Goal: Communication & Community: Answer question/provide support

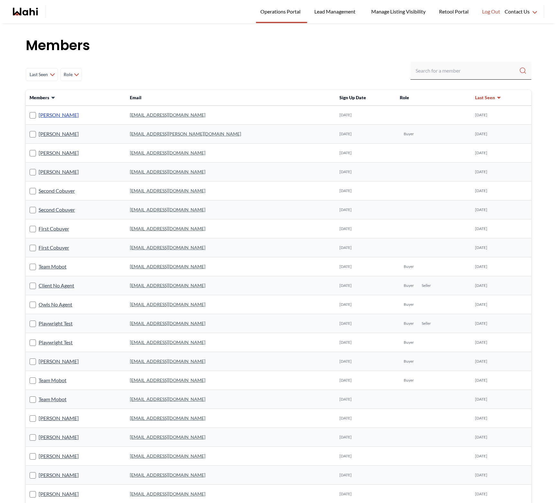
click at [51, 114] on link "[PERSON_NAME]" at bounding box center [59, 115] width 40 height 8
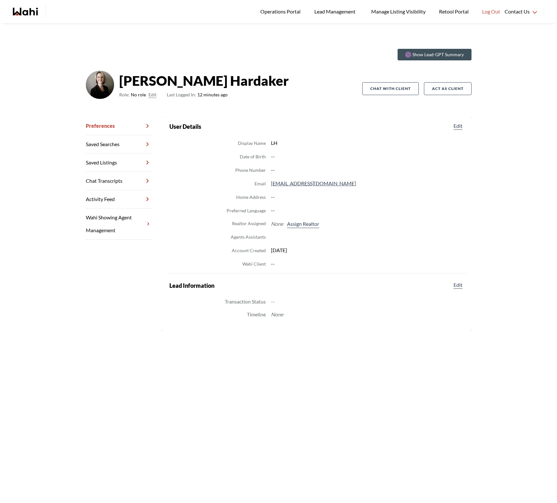
click at [108, 182] on link "Chat Transcripts" at bounding box center [119, 181] width 66 height 18
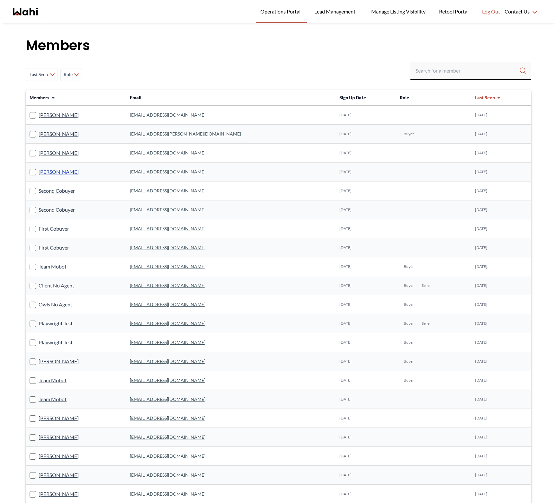
click at [61, 172] on link "[PERSON_NAME]" at bounding box center [59, 172] width 40 height 8
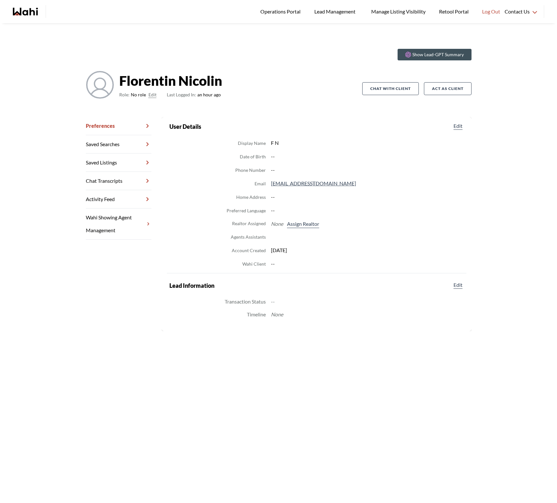
click at [106, 176] on link "Chat Transcripts" at bounding box center [119, 181] width 66 height 18
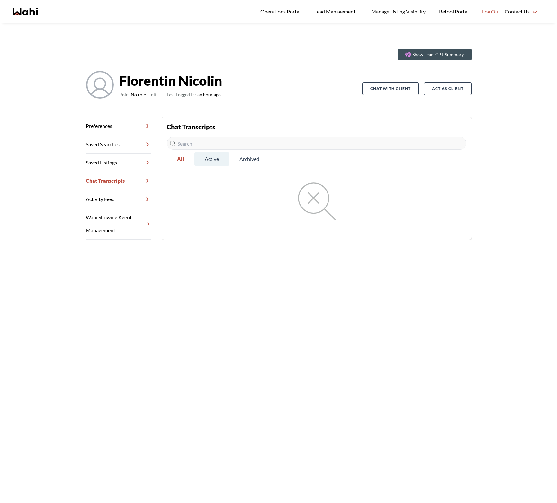
click at [212, 162] on span "Active" at bounding box center [211, 158] width 35 height 13
click at [256, 160] on span "Archived" at bounding box center [249, 158] width 40 height 13
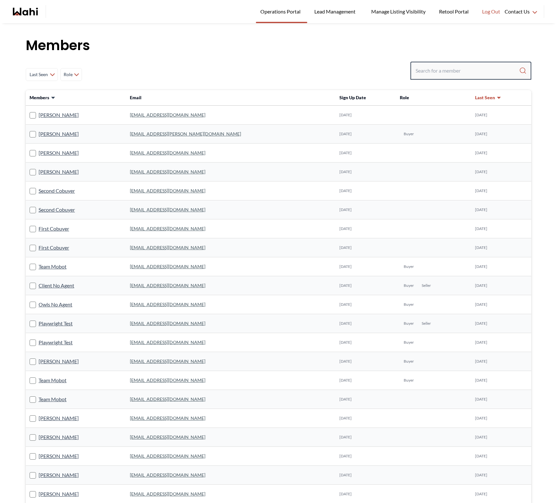
click at [343, 73] on input "Search input" at bounding box center [466, 71] width 103 height 12
type input "duane"
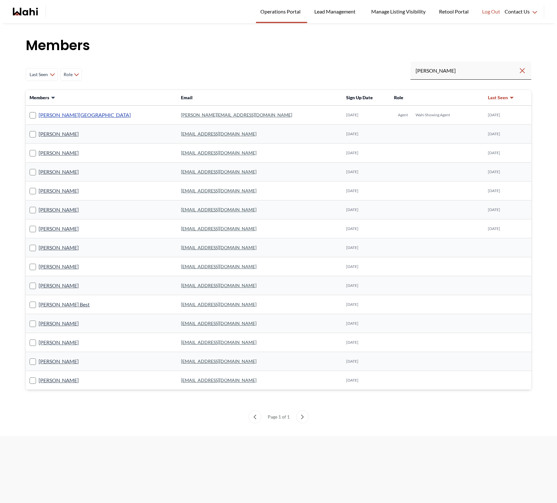
click at [68, 116] on link "Duane Wellington" at bounding box center [85, 115] width 92 height 8
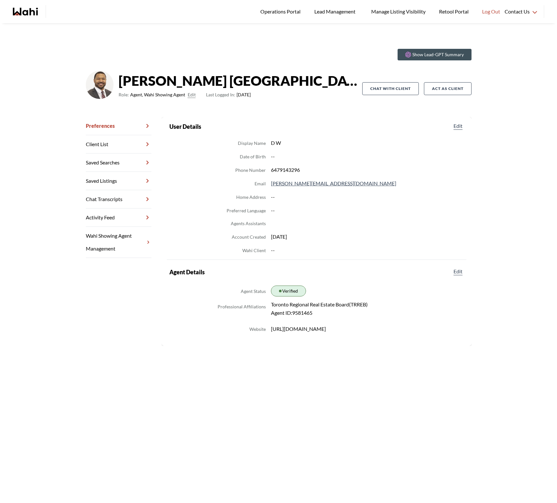
click at [105, 199] on link "Chat Transcripts" at bounding box center [119, 199] width 66 height 18
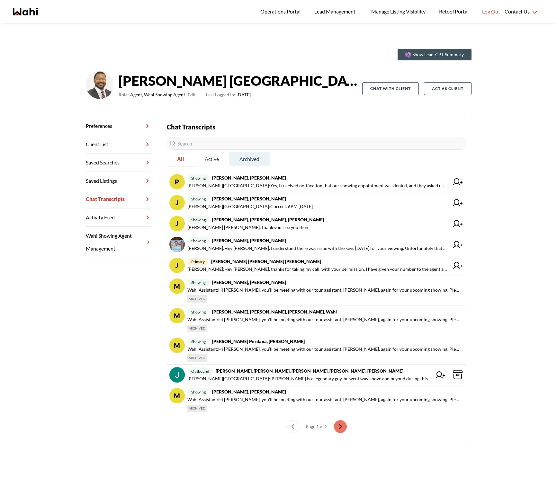
click at [253, 158] on span "Archived" at bounding box center [249, 158] width 40 height 13
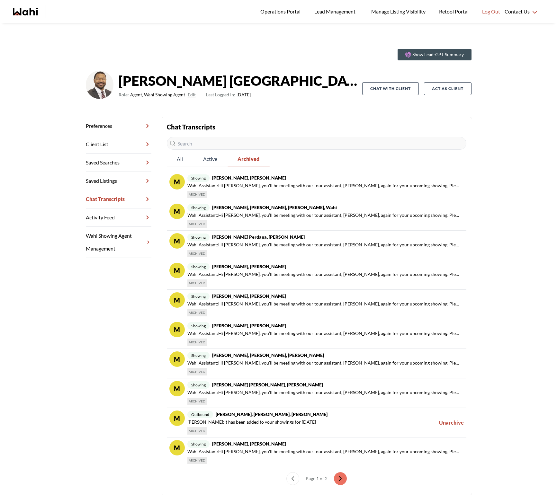
click at [343, 411] on div "Show Lead-GPT Summary Duane Wellington Role: Agent, Wahi Showing Agent Edit Las…" at bounding box center [278, 274] width 557 height 503
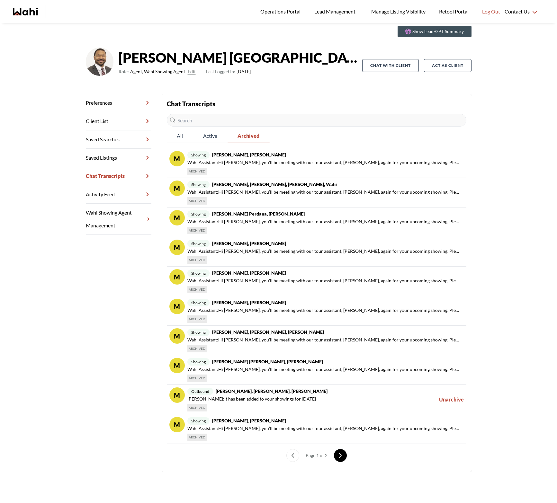
click at [340, 455] on icon "next page" at bounding box center [340, 455] width 4 height 4
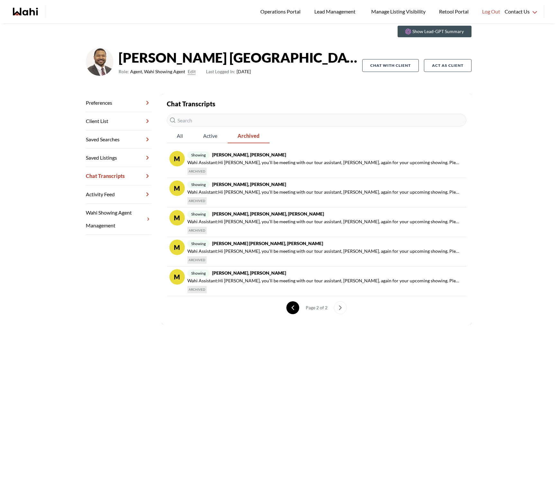
click at [293, 306] on icon "previous page" at bounding box center [293, 308] width 2 height 4
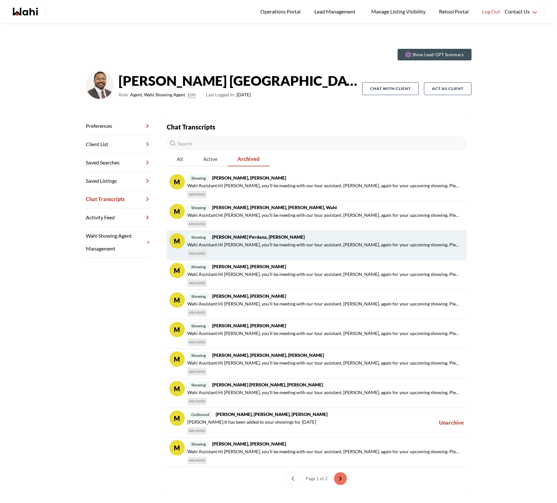
click at [439, 248] on span "Wahi Assistant : Hi lidya, you’ll be meeting with our tour assistant, Duane, ag…" at bounding box center [324, 245] width 274 height 8
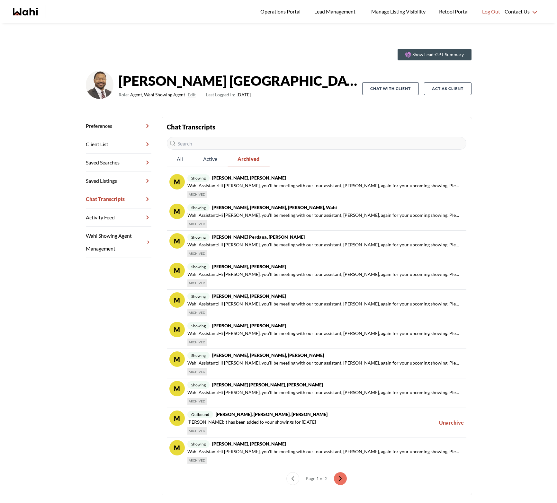
click at [493, 314] on div "Show Lead-GPT Summary [PERSON_NAME] Role: Agent, Wahi Showing Agent Edit Last L…" at bounding box center [278, 274] width 557 height 503
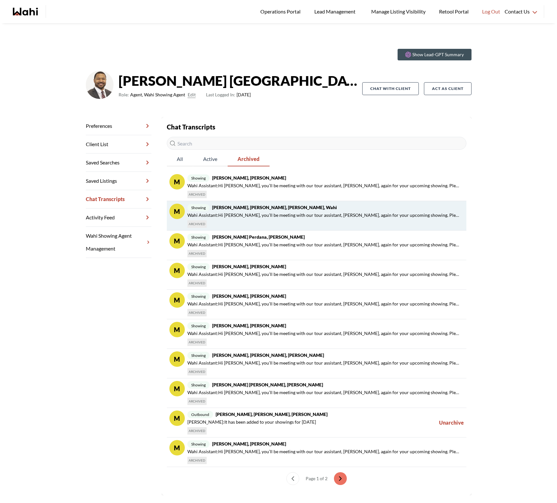
click at [376, 222] on div "showing Ansar Ch, Barbara, Duane, Wahi Wahi Assistant : Hi Ansar, you’ll be mee…" at bounding box center [324, 216] width 274 height 24
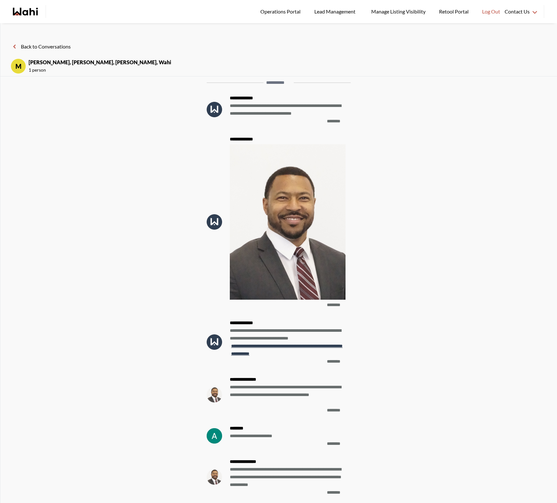
scroll to position [-168, 0]
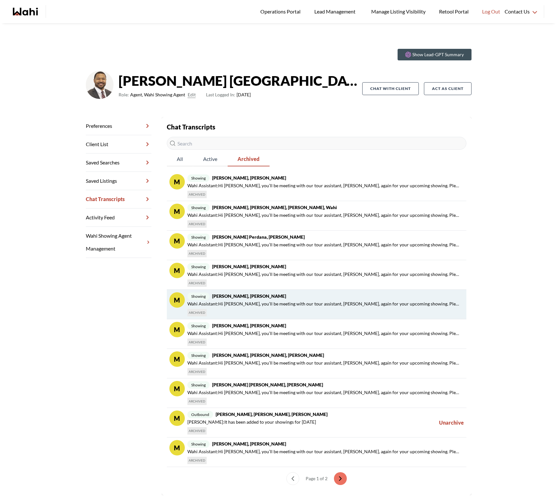
scroll to position [23, 0]
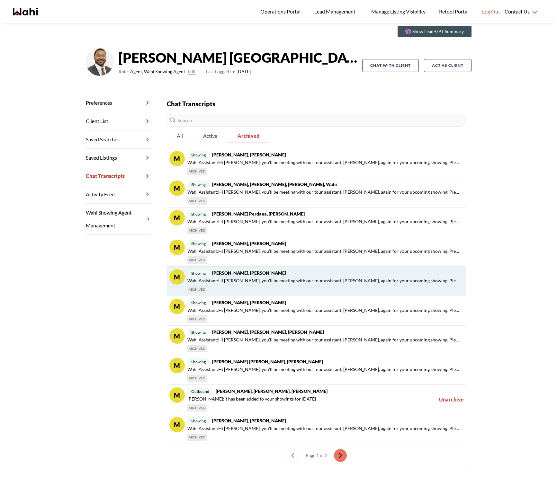
click at [326, 282] on span "Wahi Assistant : Hi Nadine, you’ll be meeting with our tour assistant, Duane, a…" at bounding box center [324, 281] width 274 height 8
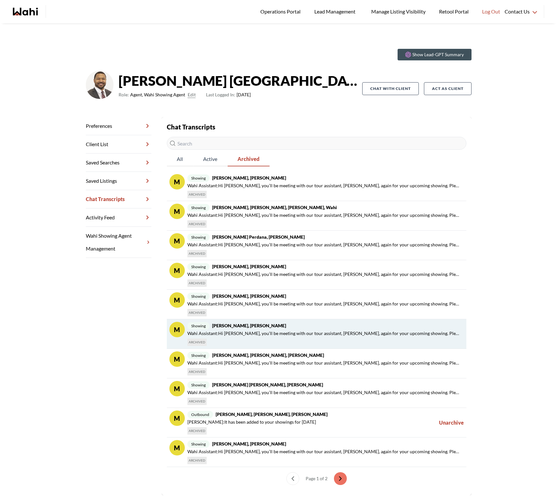
click at [345, 336] on span "Wahi Assistant : Hi Janine, you’ll be meeting with our tour assistant, Duane, a…" at bounding box center [324, 334] width 274 height 8
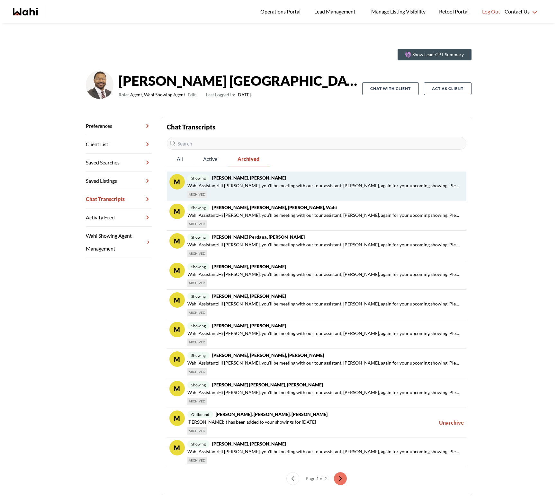
click at [318, 192] on div "showing Funmi Nowocien, Duane, Michelle Wahi Assistant : Hi Funmi, you’ll be me…" at bounding box center [324, 186] width 274 height 24
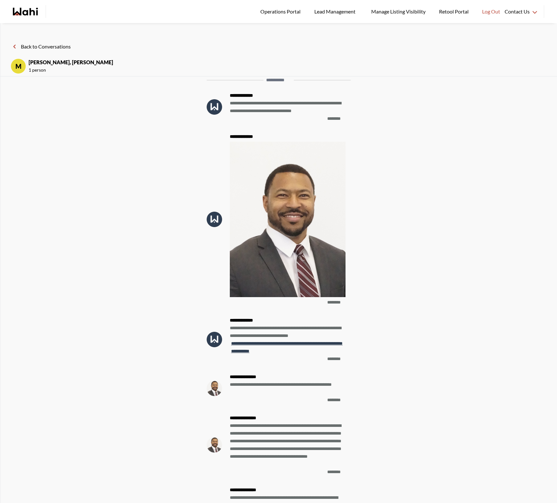
scroll to position [-175, 0]
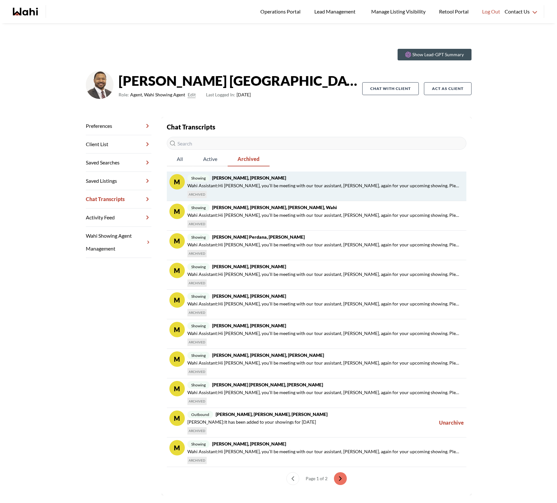
click at [232, 185] on span "Wahi Assistant : Hi Funmi, you’ll be meeting with our tour assistant, Duane, ag…" at bounding box center [324, 186] width 274 height 8
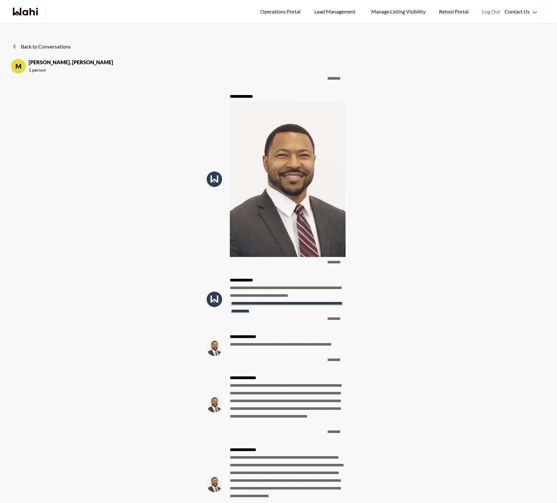
scroll to position [-39, 0]
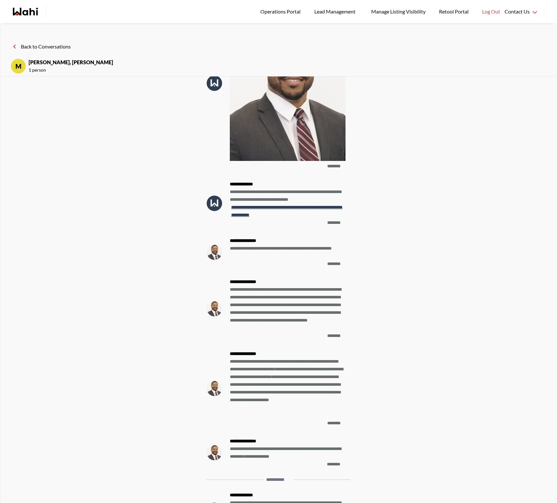
click at [241, 248] on span "**********" at bounding box center [288, 251] width 116 height 15
copy span "*****"
click at [276, 14] on span "Operations Portal" at bounding box center [281, 11] width 42 height 8
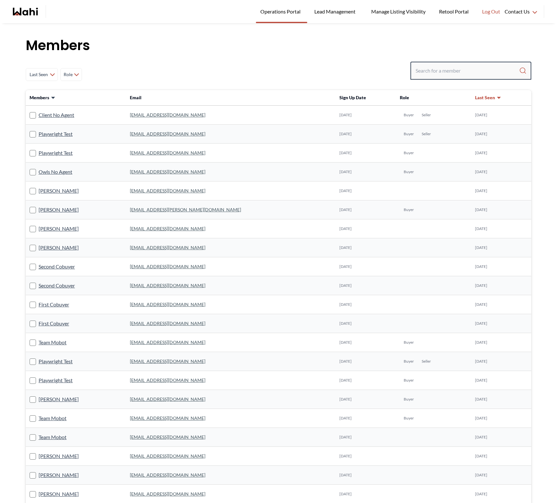
click at [444, 73] on input "Search input" at bounding box center [466, 71] width 103 height 12
paste input "Funmi"
type input "Funmi"
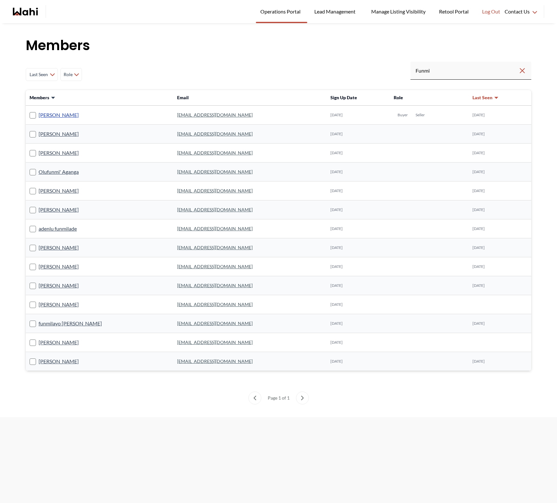
click at [66, 116] on link "Funmi Nowocien" at bounding box center [59, 115] width 40 height 8
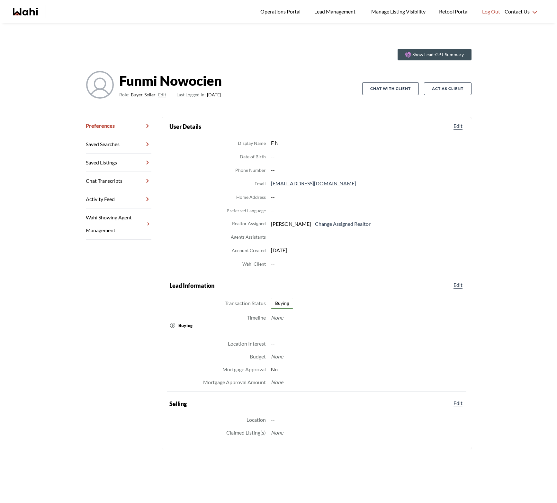
click at [114, 179] on link "Chat Transcripts" at bounding box center [119, 181] width 66 height 18
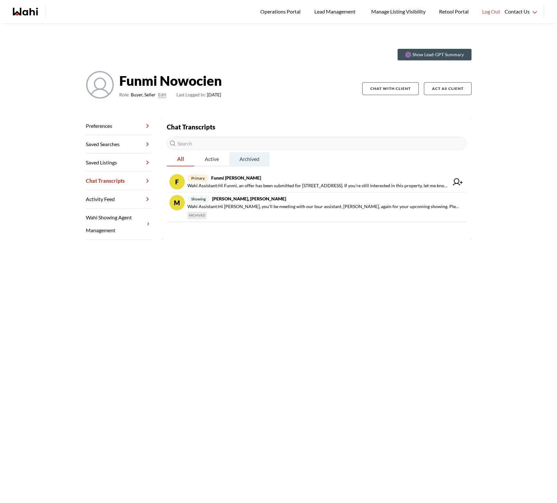
click at [251, 162] on span "Archived" at bounding box center [249, 158] width 40 height 13
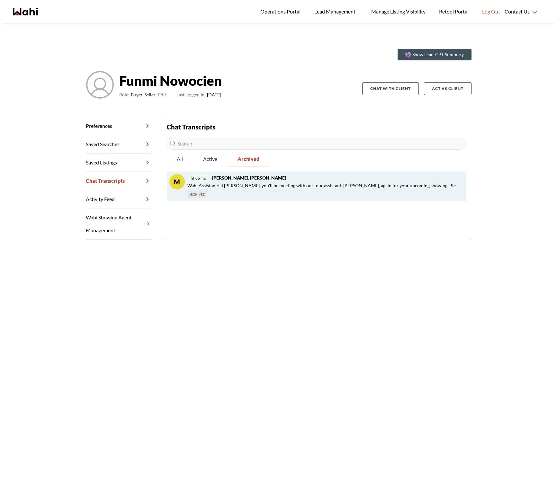
click at [259, 186] on span "Wahi Assistant : Hi Funmi, you’ll be meeting with our tour assistant, Duane, ag…" at bounding box center [324, 186] width 274 height 8
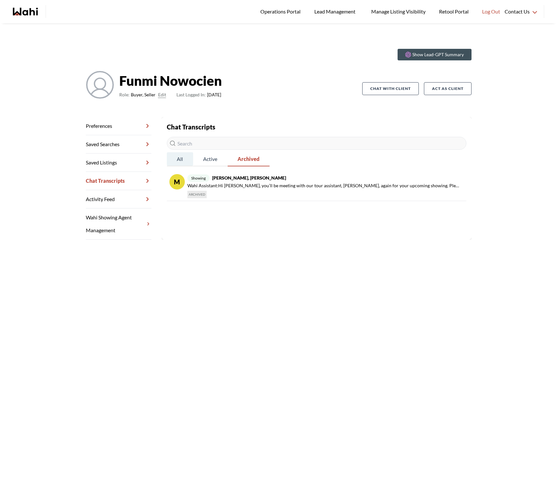
click at [179, 163] on span "All" at bounding box center [180, 158] width 26 height 13
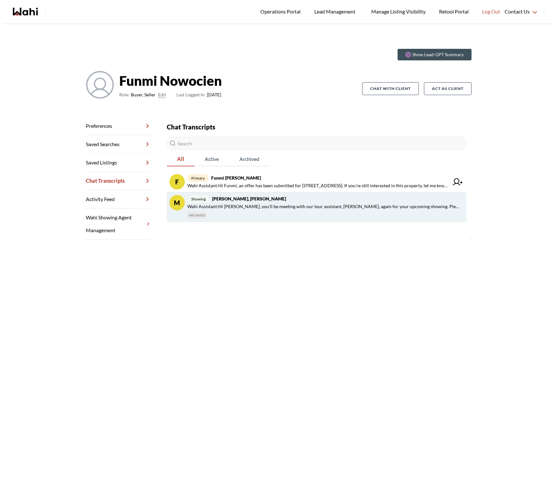
click at [273, 209] on span "Wahi Assistant : Hi Funmi, you’ll be meeting with our tour assistant, Duane, ag…" at bounding box center [324, 207] width 274 height 8
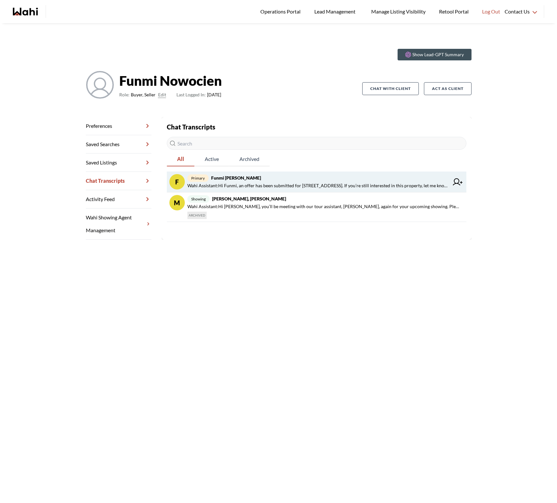
click at [286, 181] on span "primary Funmi Nowocien, Michelle" at bounding box center [317, 178] width 261 height 8
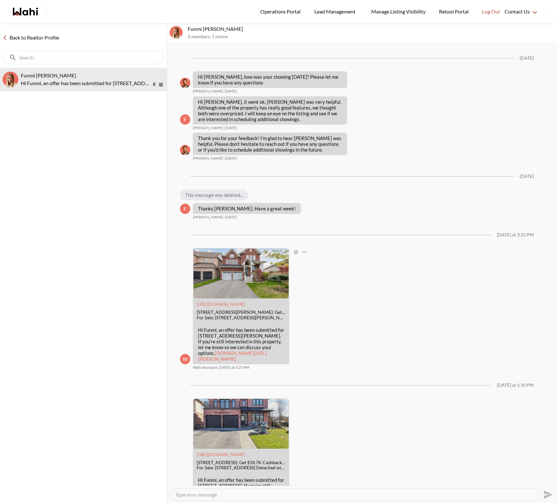
scroll to position [594, 0]
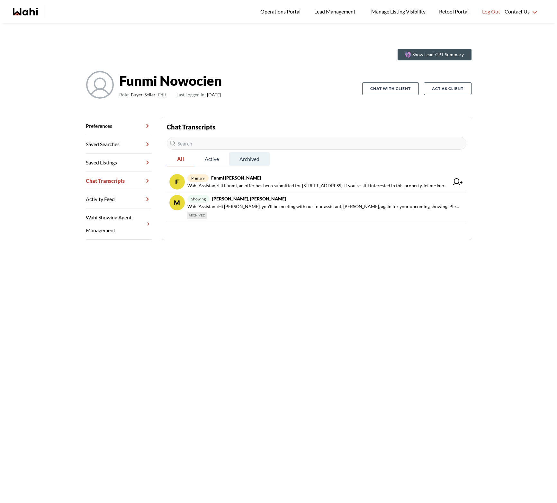
click at [248, 159] on span "Archived" at bounding box center [249, 158] width 40 height 13
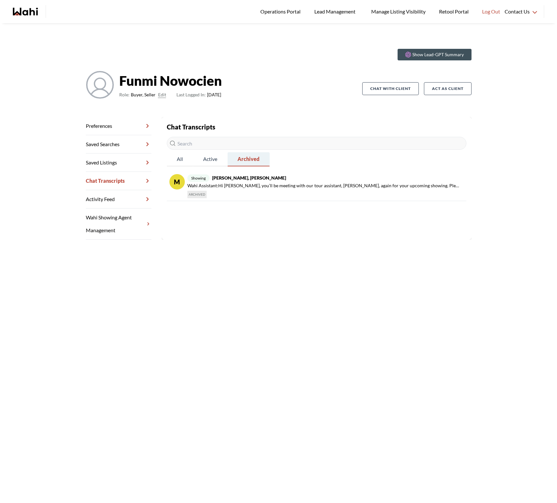
click at [249, 158] on span "Archived" at bounding box center [248, 158] width 42 height 13
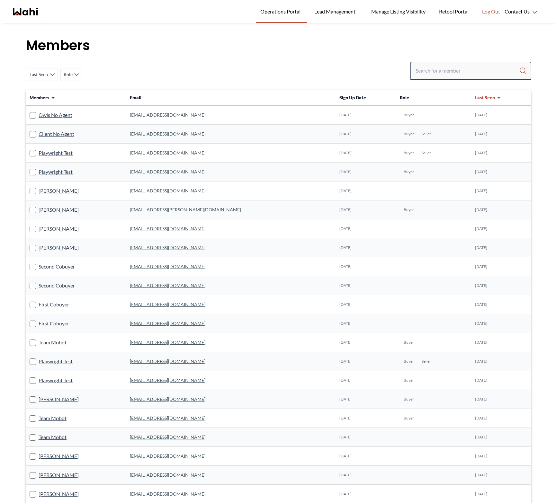
click at [469, 74] on input "Search input" at bounding box center [466, 71] width 103 height 12
type input "duane"
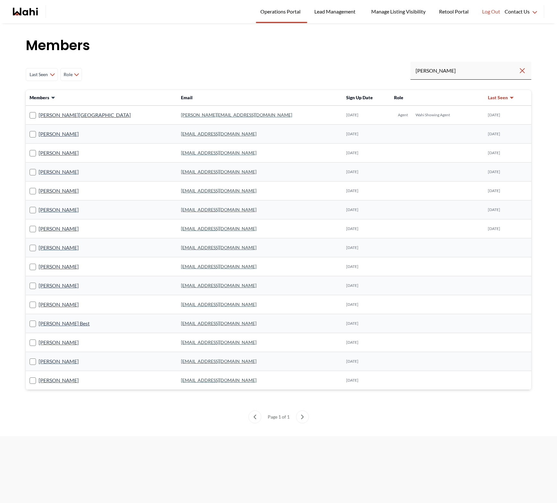
scroll to position [0, 0]
click at [55, 114] on link "Duane Wellington" at bounding box center [85, 115] width 92 height 8
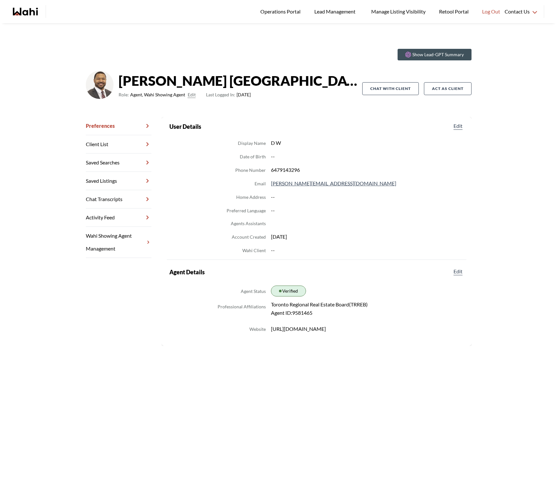
click at [123, 199] on link "Chat Transcripts" at bounding box center [119, 199] width 66 height 18
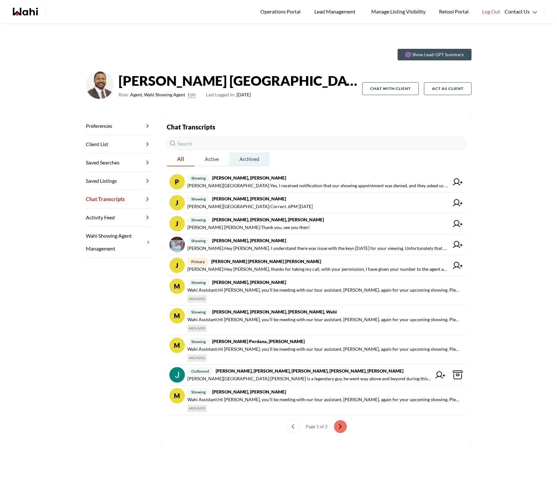
click at [244, 160] on span "Archived" at bounding box center [249, 158] width 40 height 13
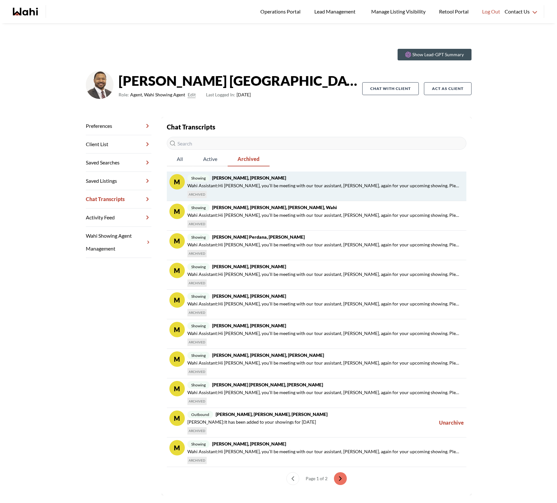
click at [278, 189] on div "showing Funmi Nowocien, Duane, Michelle Wahi Assistant : Hi Funmi, you’ll be me…" at bounding box center [324, 186] width 274 height 24
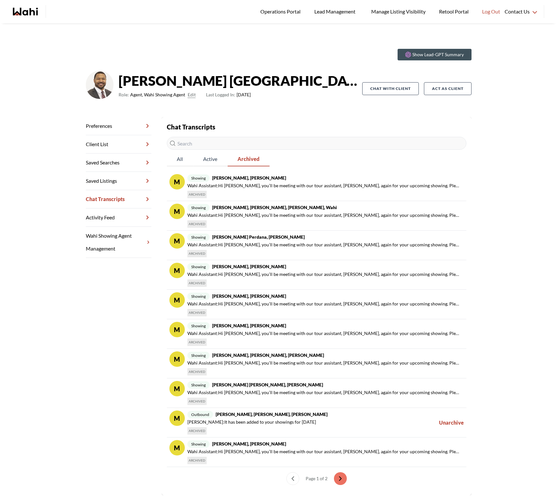
scroll to position [23, 0]
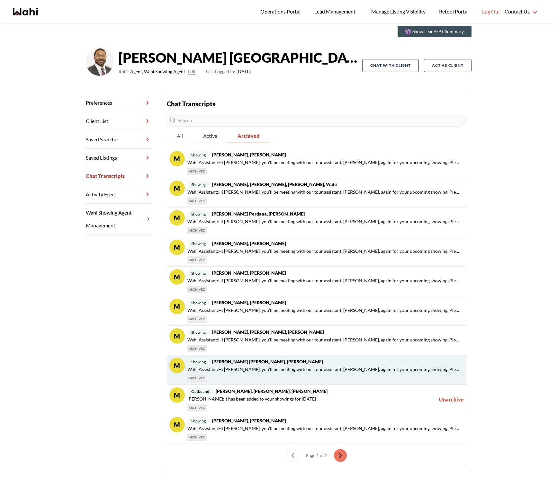
click at [297, 370] on span "Wahi Assistant : Hi Daniella, you’ll be meeting with our tour assistant, Duane,…" at bounding box center [324, 369] width 274 height 8
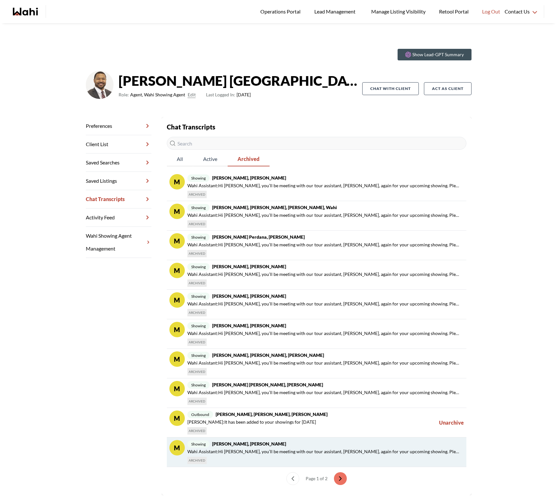
click at [289, 451] on span "Wahi Assistant : Hi Rita, you’ll be meeting with our tour assistant, Duane, aga…" at bounding box center [324, 452] width 274 height 8
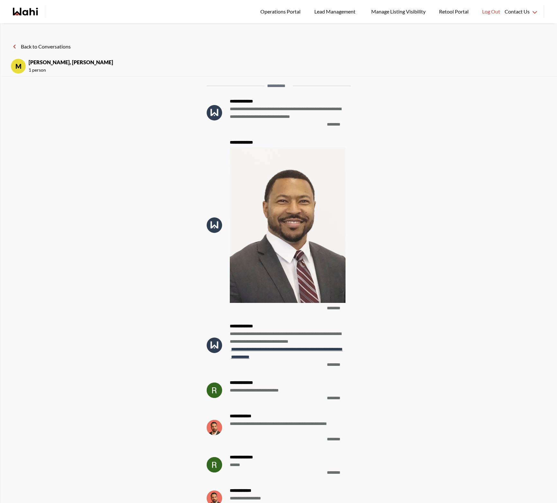
scroll to position [-700, 0]
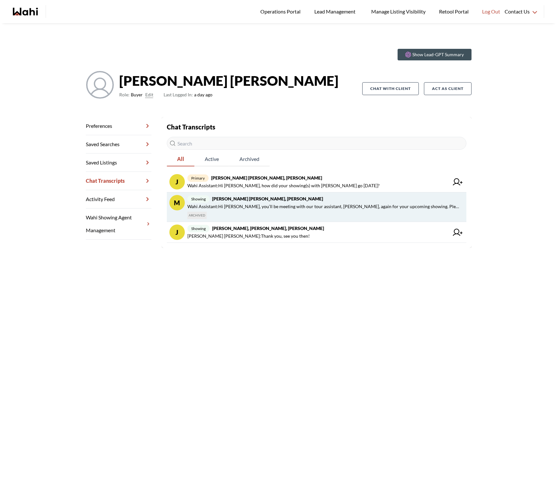
click at [279, 213] on div "showing Jeremy Tod, Paul, Barbara Wahi Assistant : Hi Jeremy, you’ll be meeting…" at bounding box center [324, 207] width 274 height 24
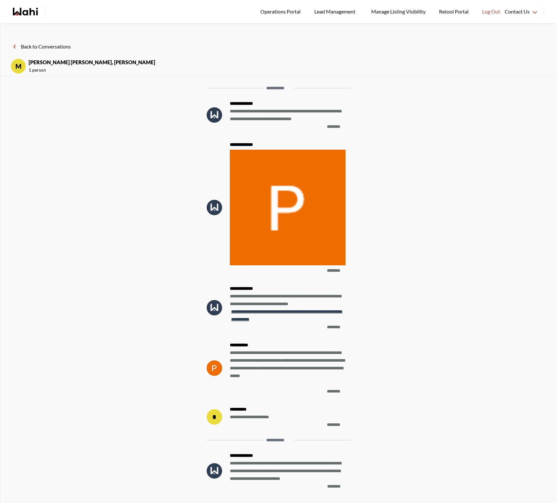
click at [43, 47] on button "Back to Conversations" at bounding box center [41, 46] width 60 height 8
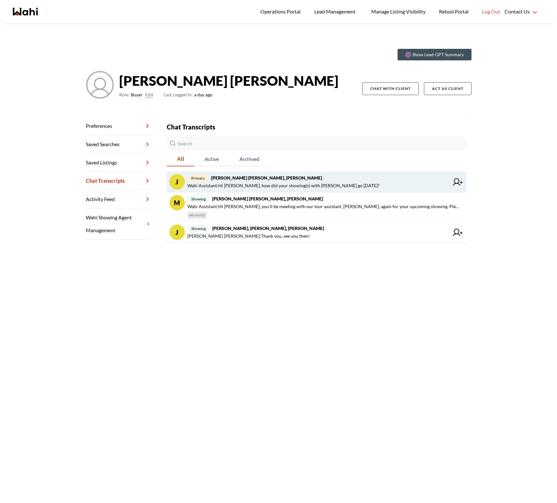
click at [289, 187] on span "Wahi Assistant : Hi [PERSON_NAME], how did your showing(s) with [PERSON_NAME] […" at bounding box center [283, 186] width 192 height 8
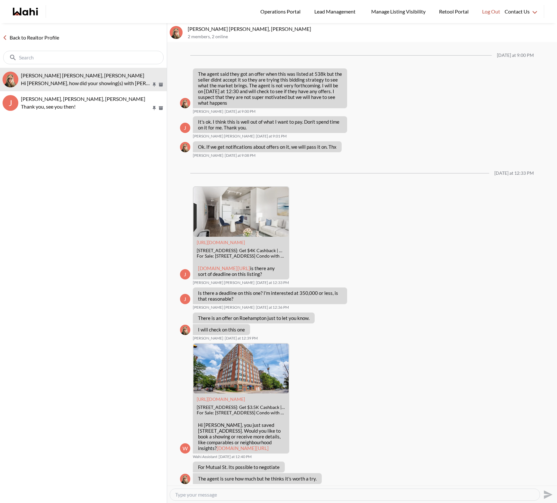
scroll to position [344, 0]
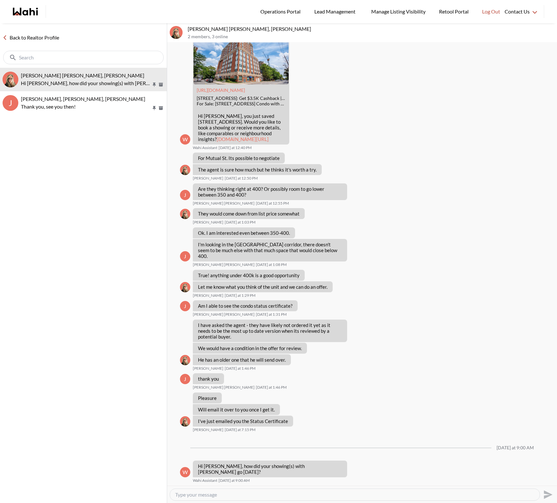
click at [42, 38] on link "Back to Realtor Profile" at bounding box center [31, 37] width 62 height 8
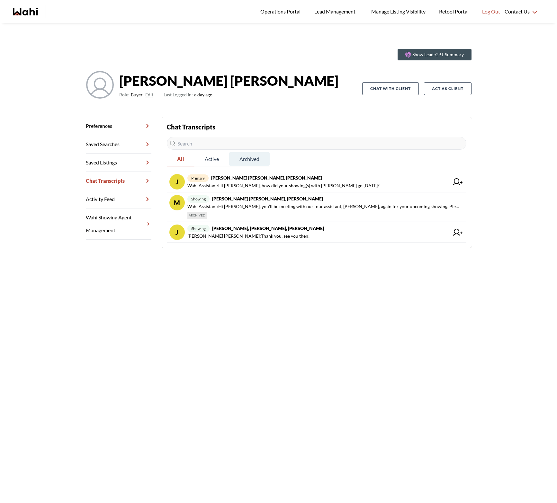
click at [253, 160] on span "Archived" at bounding box center [249, 158] width 40 height 13
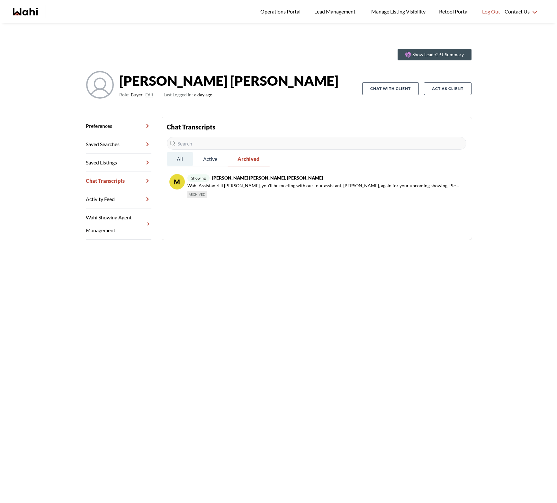
click at [181, 159] on span "All" at bounding box center [180, 158] width 26 height 13
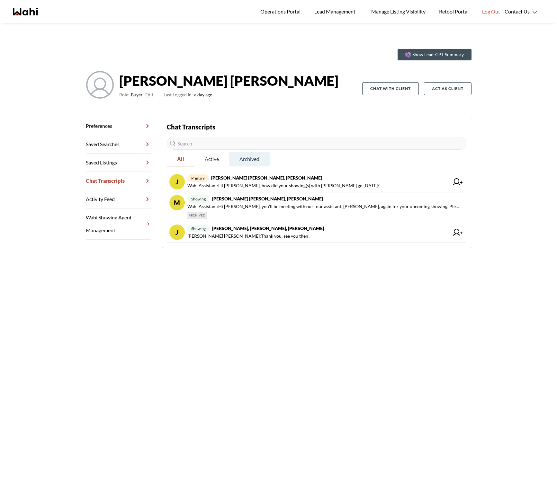
click at [252, 164] on span "Archived" at bounding box center [249, 158] width 40 height 13
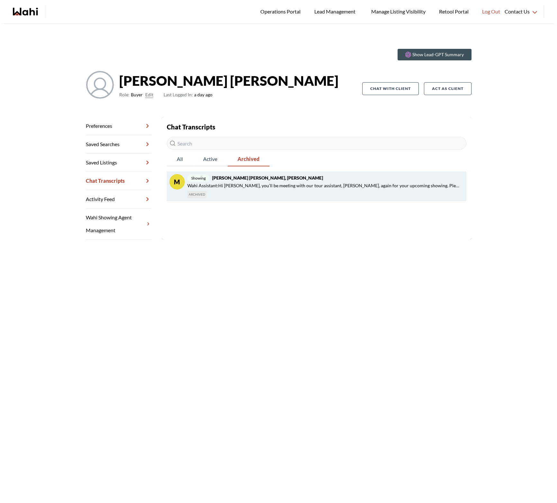
click at [268, 189] on span "Wahi Assistant : Hi Jeremy, you’ll be meeting with our tour assistant, Paul, ag…" at bounding box center [324, 186] width 274 height 8
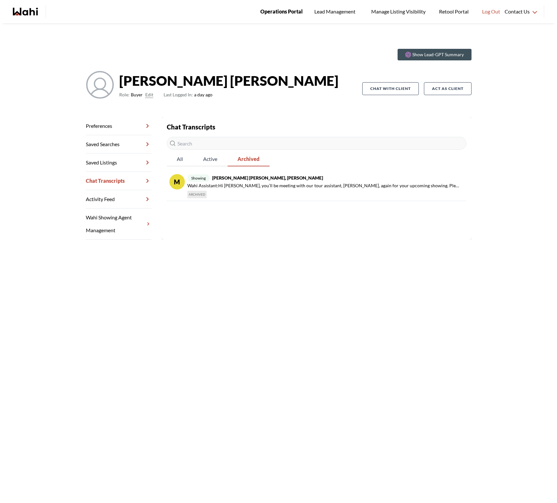
click at [287, 12] on span "Operations Portal" at bounding box center [281, 11] width 42 height 8
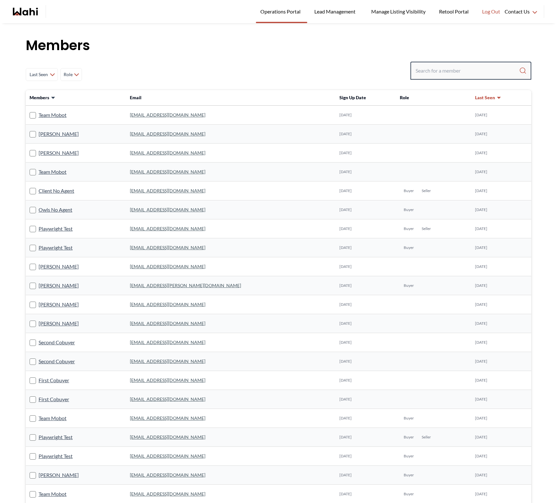
click at [467, 72] on input "Search input" at bounding box center [466, 71] width 103 height 12
type input "[PERSON_NAME]"
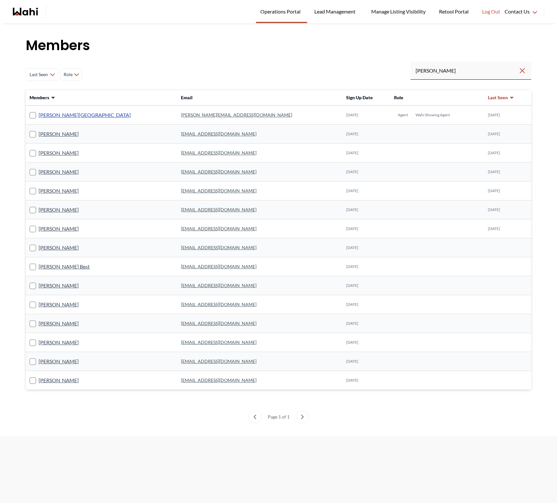
click at [67, 117] on link "[PERSON_NAME][GEOGRAPHIC_DATA]" at bounding box center [85, 115] width 92 height 8
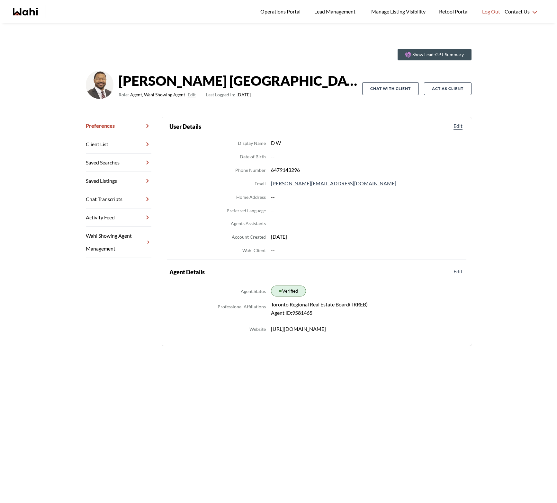
click at [116, 199] on link "Chat Transcripts" at bounding box center [119, 199] width 66 height 18
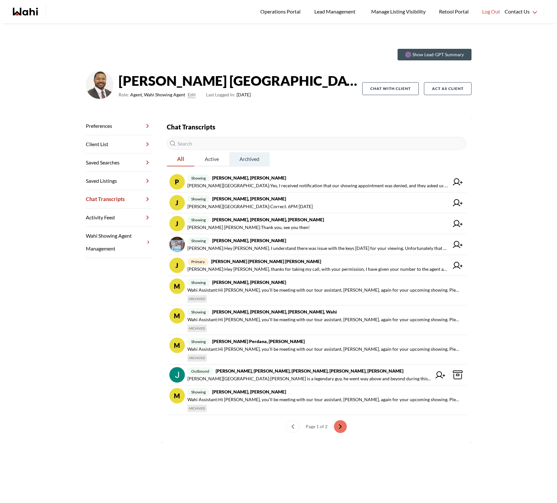
click at [255, 161] on span "Archived" at bounding box center [249, 158] width 40 height 13
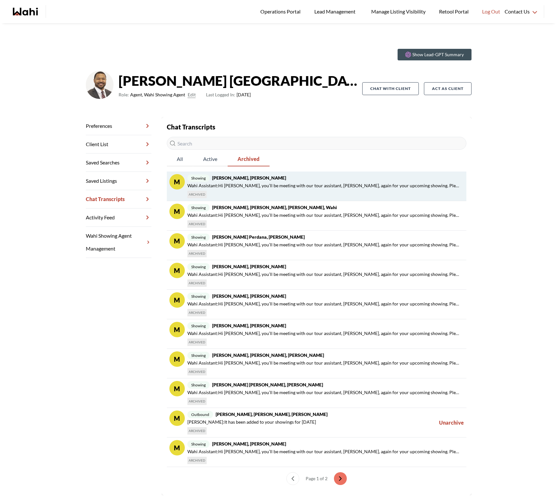
click at [315, 194] on div "showing Funmi [PERSON_NAME], [PERSON_NAME] Assistant : Hi [PERSON_NAME], you’ll…" at bounding box center [324, 186] width 274 height 24
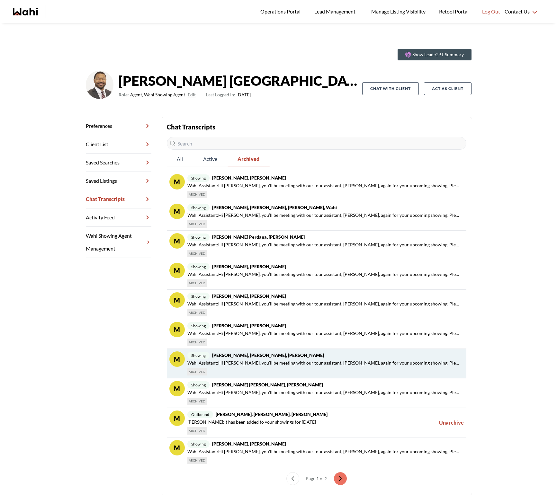
scroll to position [23, 0]
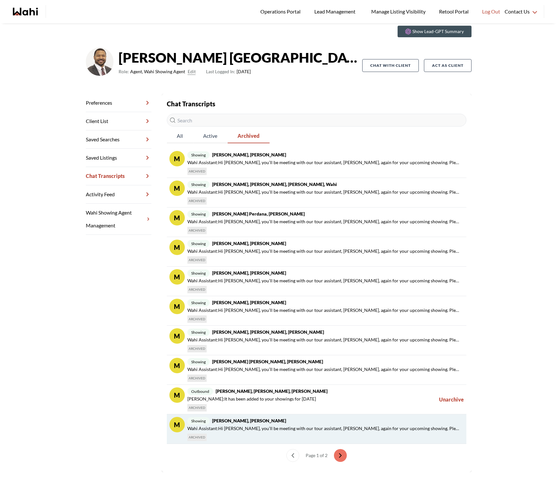
click at [282, 426] on span "Wahi Assistant : Hi [PERSON_NAME], you’ll be meeting with our tour assistant, […" at bounding box center [324, 429] width 274 height 8
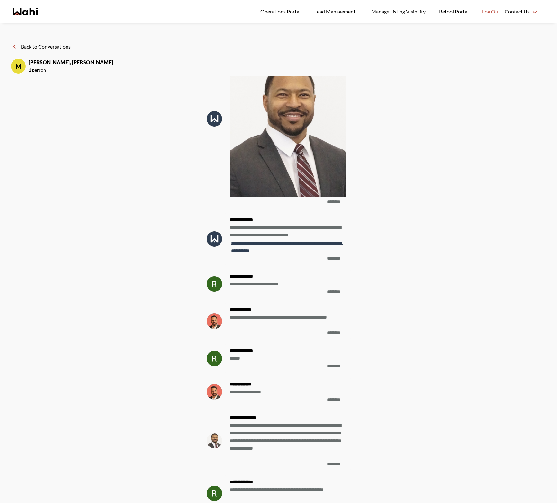
scroll to position [-700, 0]
